Goal: Task Accomplishment & Management: Use online tool/utility

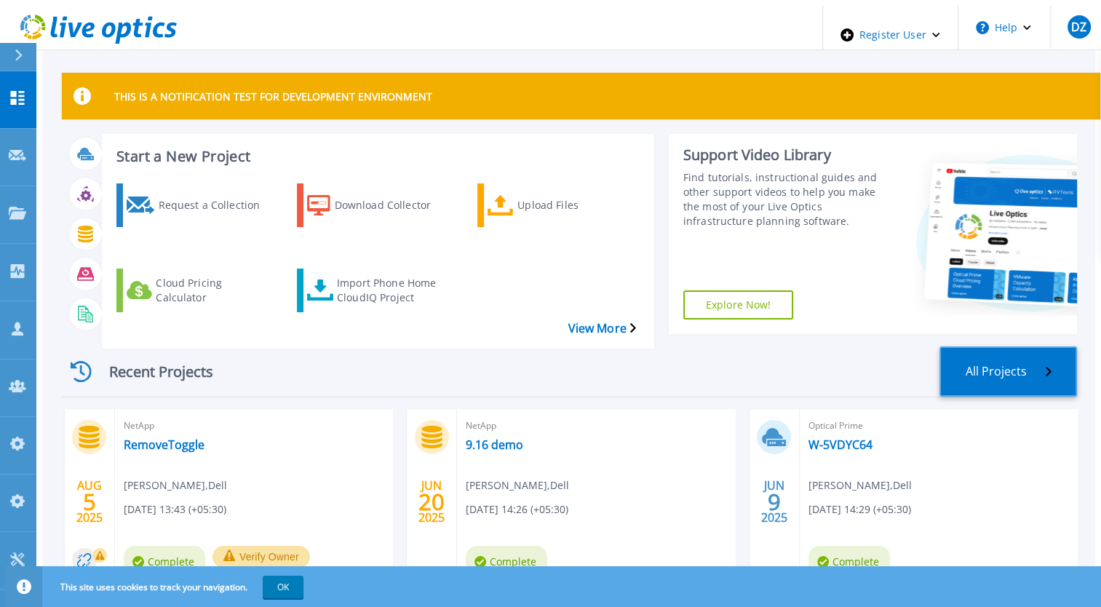
click at [1031, 354] on link "All Projects" at bounding box center [1008, 371] width 138 height 50
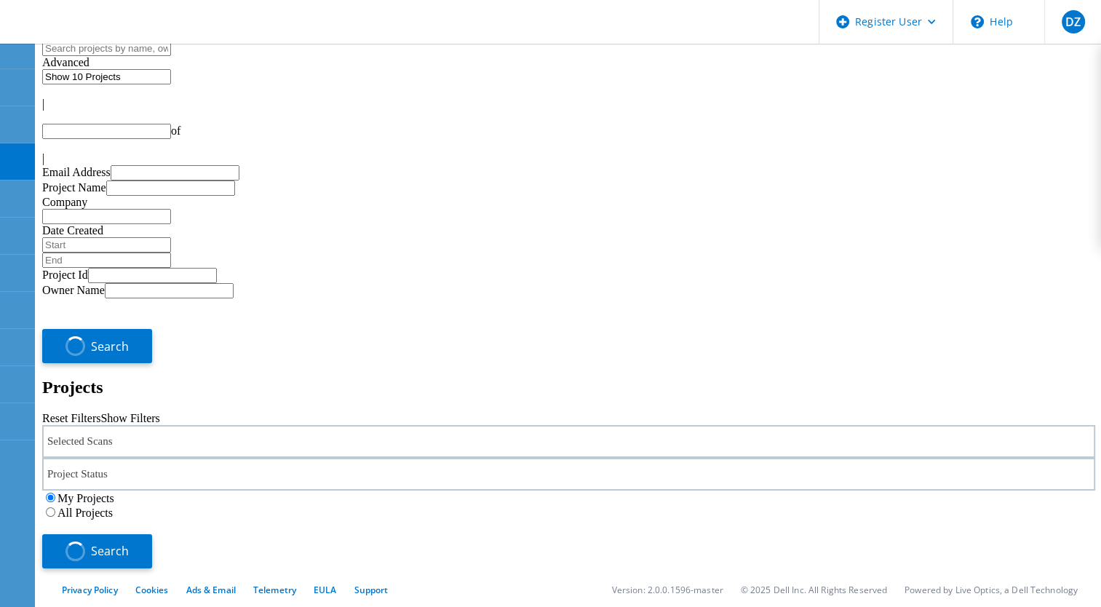
type input "1"
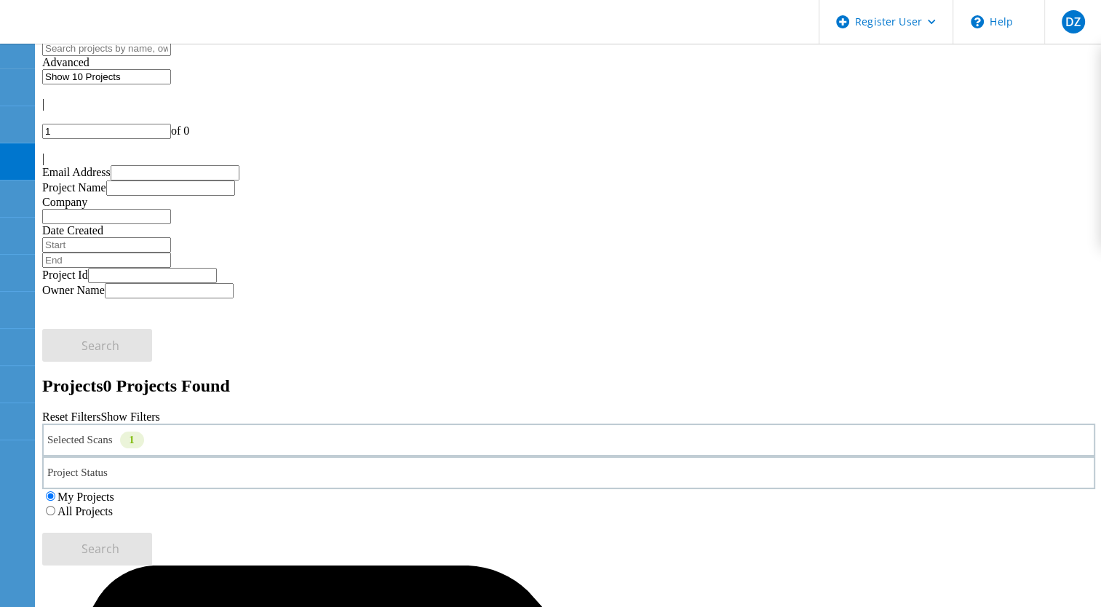
click at [113, 505] on label "All Projects" at bounding box center [84, 511] width 55 height 12
click at [55, 506] on input "All Projects" at bounding box center [50, 510] width 9 height 9
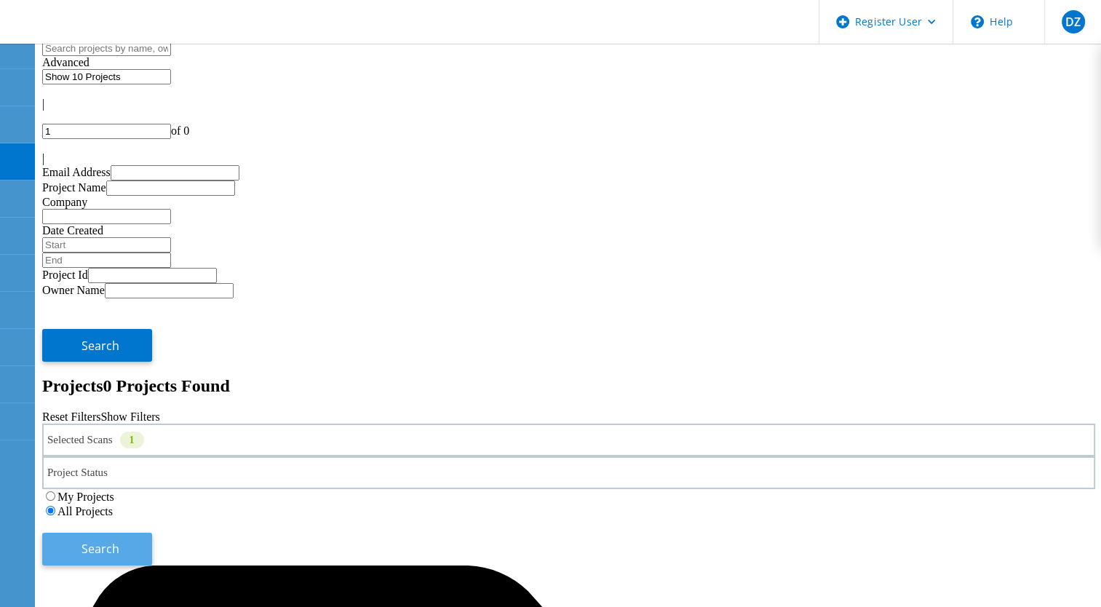
click at [119, 541] on span "Search" at bounding box center [100, 549] width 38 height 16
